Goal: Book appointment/travel/reservation

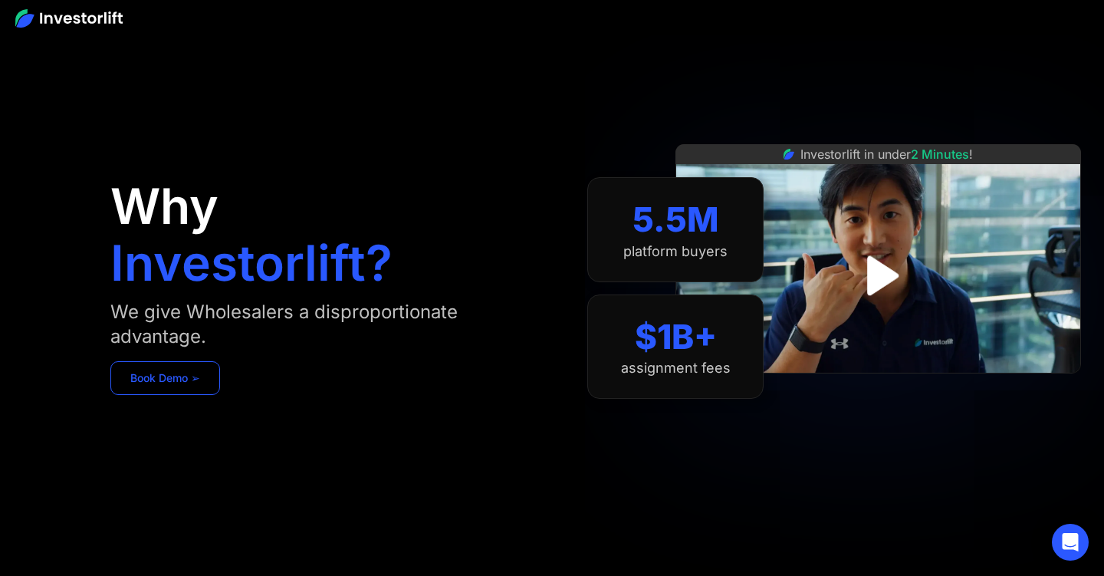
click at [141, 376] on link "Book Demo ➢" at bounding box center [165, 378] width 110 height 34
click at [887, 284] on img "open lightbox" at bounding box center [878, 275] width 107 height 107
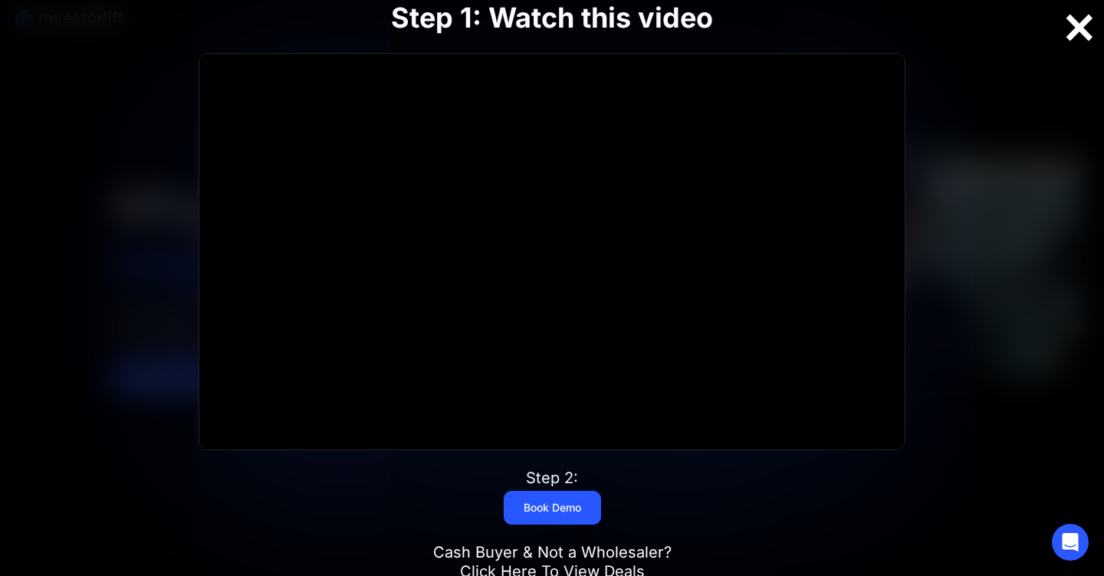
click at [1078, 27] on div at bounding box center [1079, 27] width 49 height 32
